Goal: Task Accomplishment & Management: Complete application form

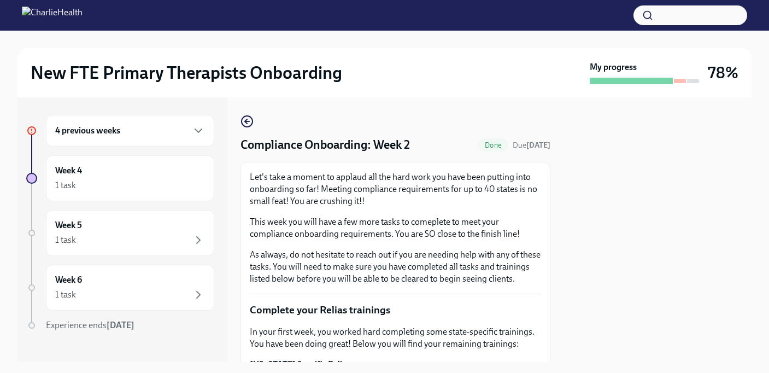
click at [161, 132] on div "4 previous weeks" at bounding box center [130, 130] width 150 height 13
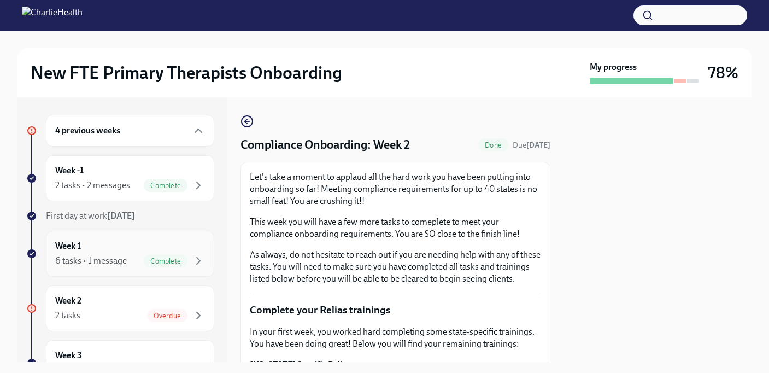
click at [133, 259] on div "6 tasks • 1 message Complete" at bounding box center [130, 260] width 150 height 13
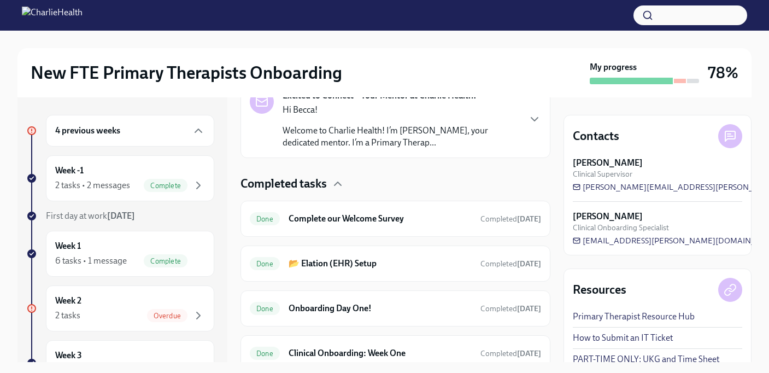
scroll to position [202, 0]
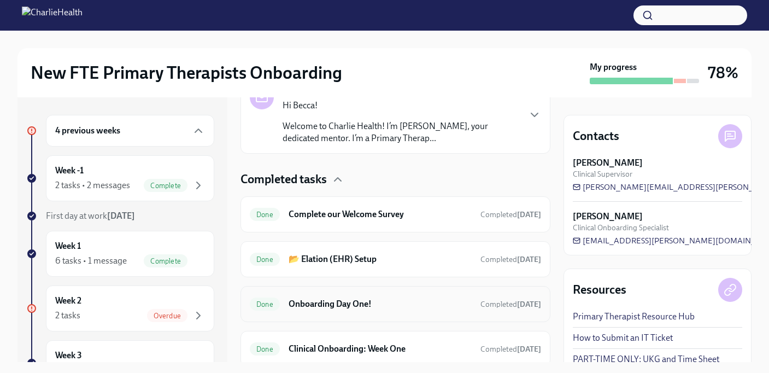
click at [358, 306] on h6 "Onboarding Day One!" at bounding box center [379, 304] width 183 height 12
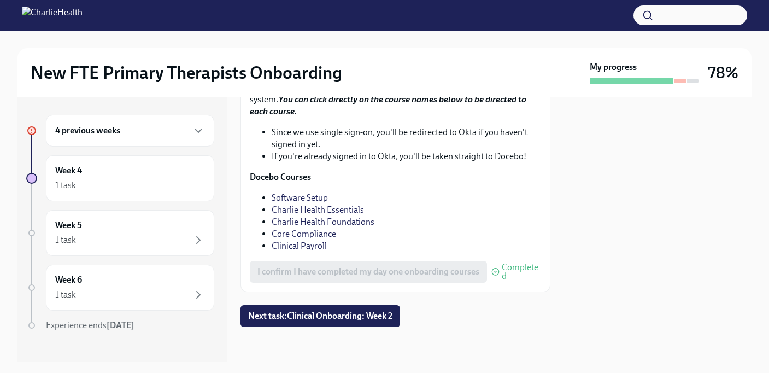
scroll to position [1583, 0]
click at [351, 320] on span "Next task : Clinical Onboarding: Week 2" at bounding box center [320, 315] width 144 height 11
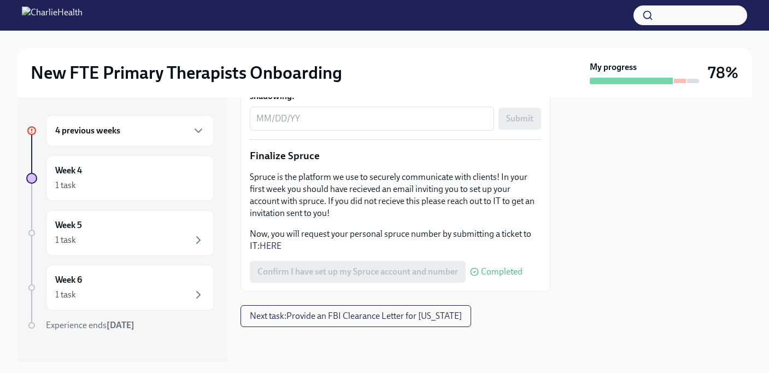
scroll to position [1467, 0]
click at [277, 315] on span "Next task : Provide an FBI Clearance Letter for [US_STATE]" at bounding box center [356, 315] width 212 height 11
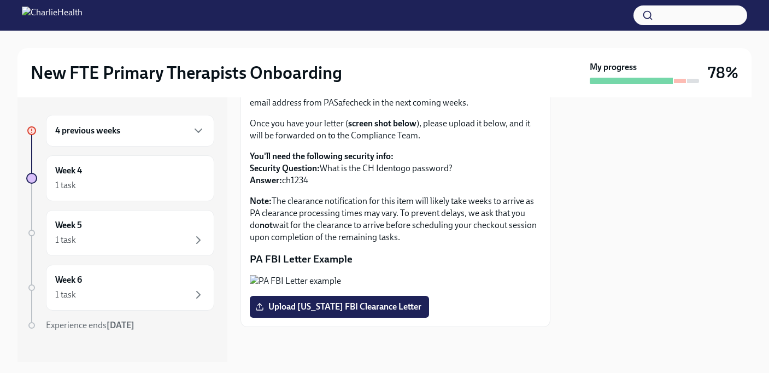
scroll to position [194, 0]
click at [169, 128] on div "4 previous weeks" at bounding box center [130, 130] width 150 height 13
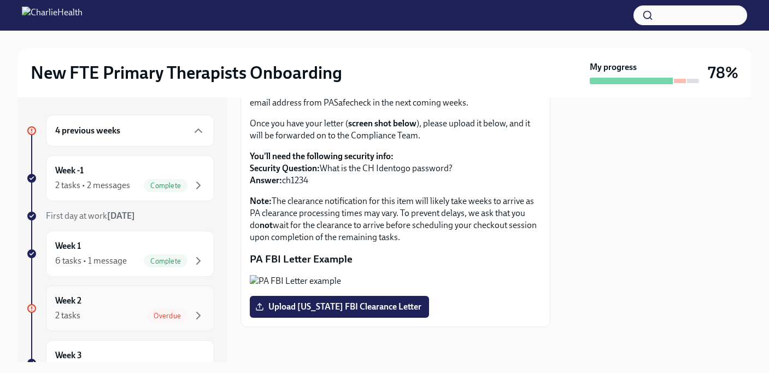
click at [145, 306] on div "Week 2 2 tasks Overdue" at bounding box center [130, 307] width 150 height 27
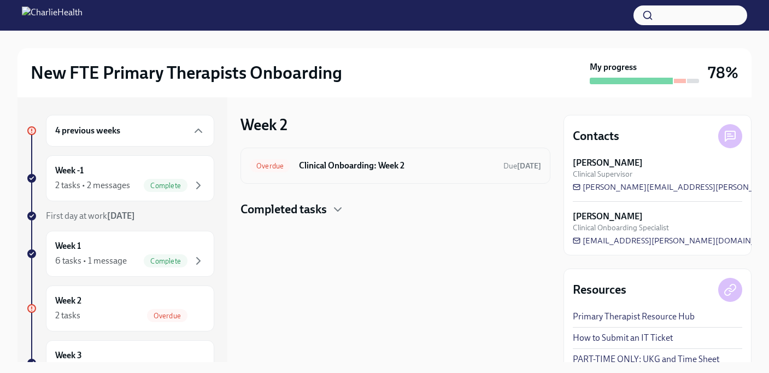
click at [364, 158] on div "Overdue Clinical Onboarding: Week 2 Due [DATE]" at bounding box center [395, 165] width 291 height 17
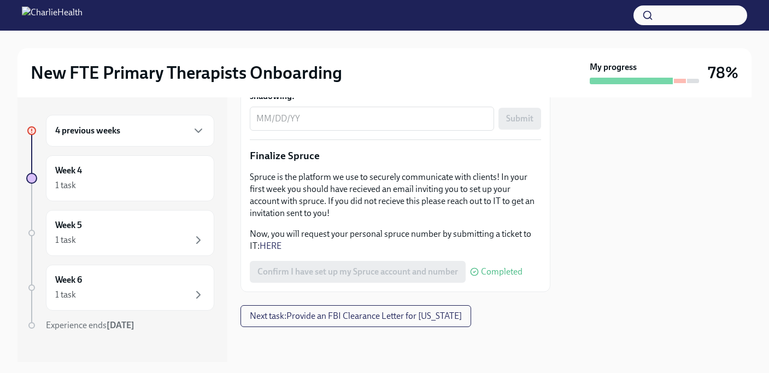
scroll to position [1467, 0]
click at [137, 137] on div "4 previous weeks" at bounding box center [130, 131] width 168 height 32
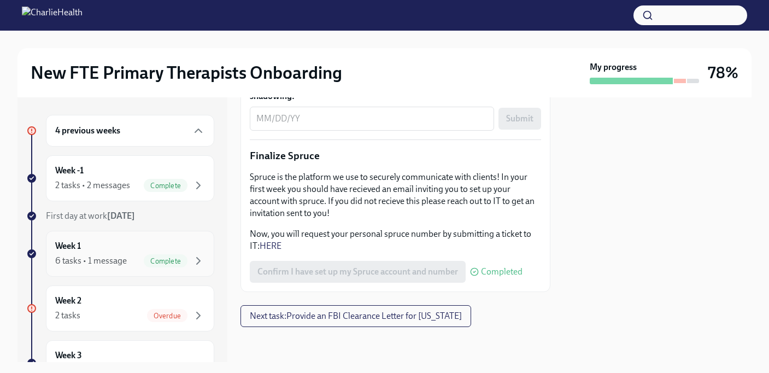
click at [119, 258] on div "6 tasks • 1 message" at bounding box center [91, 261] width 72 height 12
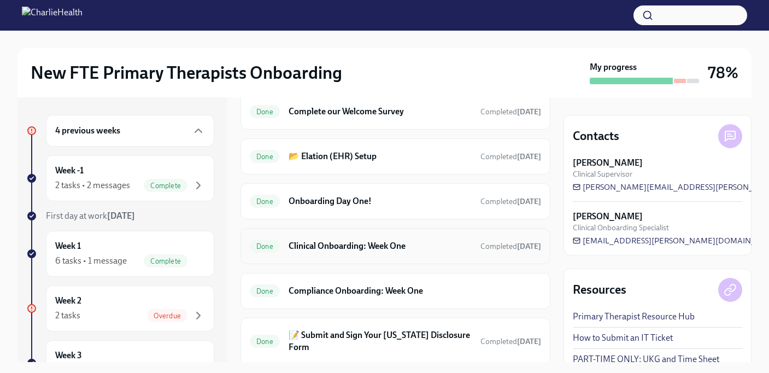
scroll to position [331, 0]
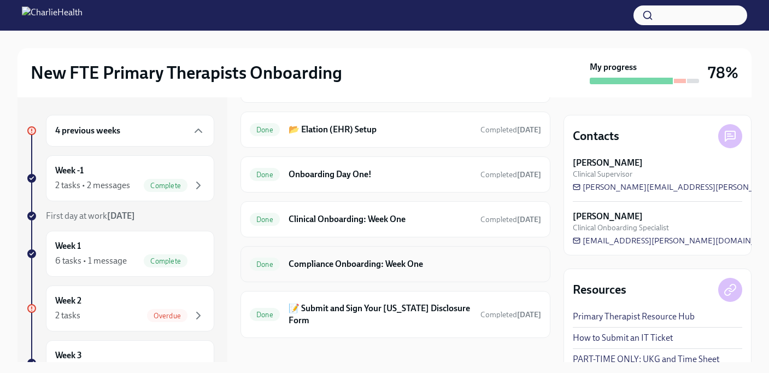
click at [392, 269] on h6 "Compliance Onboarding: Week One" at bounding box center [414, 264] width 252 height 12
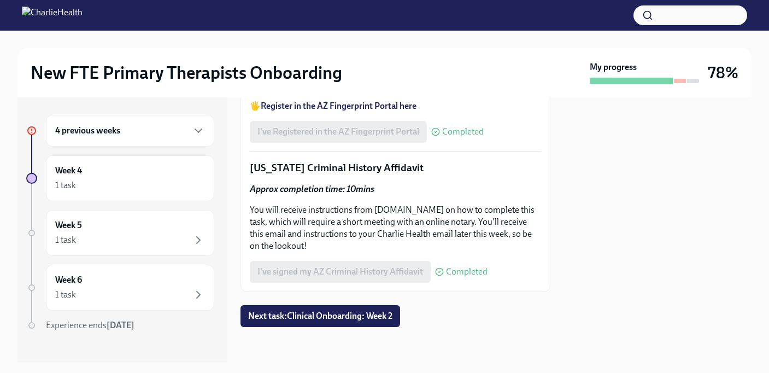
scroll to position [1756, 0]
click at [127, 235] on div "1 task" at bounding box center [130, 239] width 150 height 13
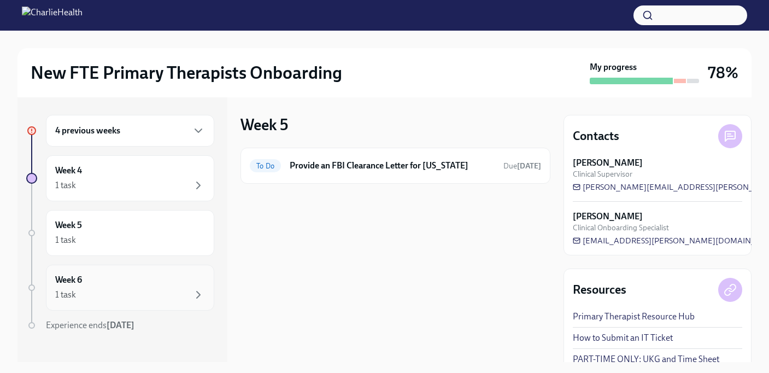
click at [144, 290] on div "1 task" at bounding box center [130, 294] width 150 height 13
click at [140, 247] on div "Week 5 1 task" at bounding box center [130, 233] width 168 height 46
click at [145, 301] on div "Week 6 1 task" at bounding box center [130, 287] width 168 height 46
